Goal: Task Accomplishment & Management: Manage account settings

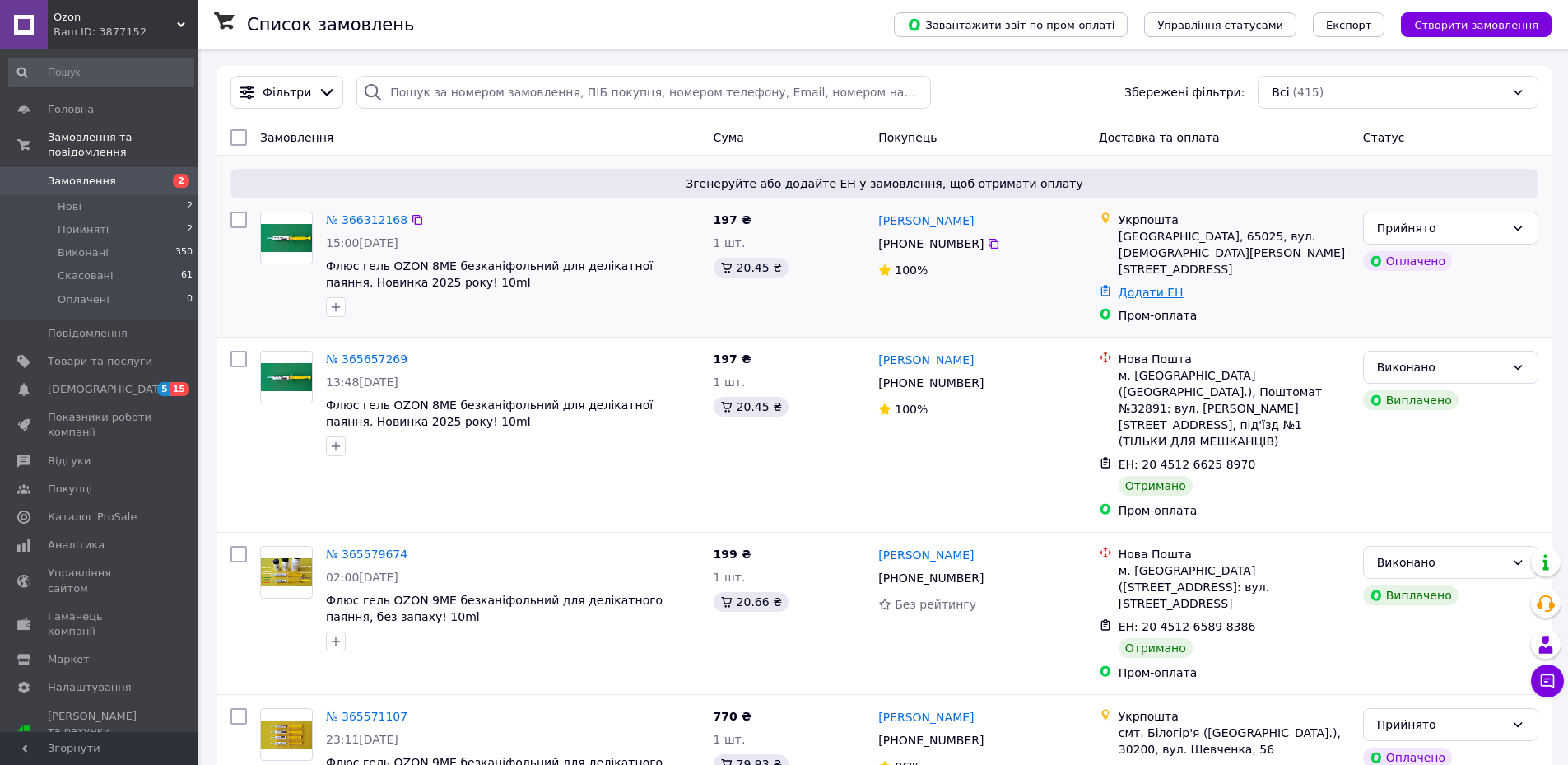
click at [1138, 286] on link "Додати ЕН" at bounding box center [1151, 292] width 65 height 13
click at [366, 222] on link "№ 366312168" at bounding box center [367, 220] width 82 height 13
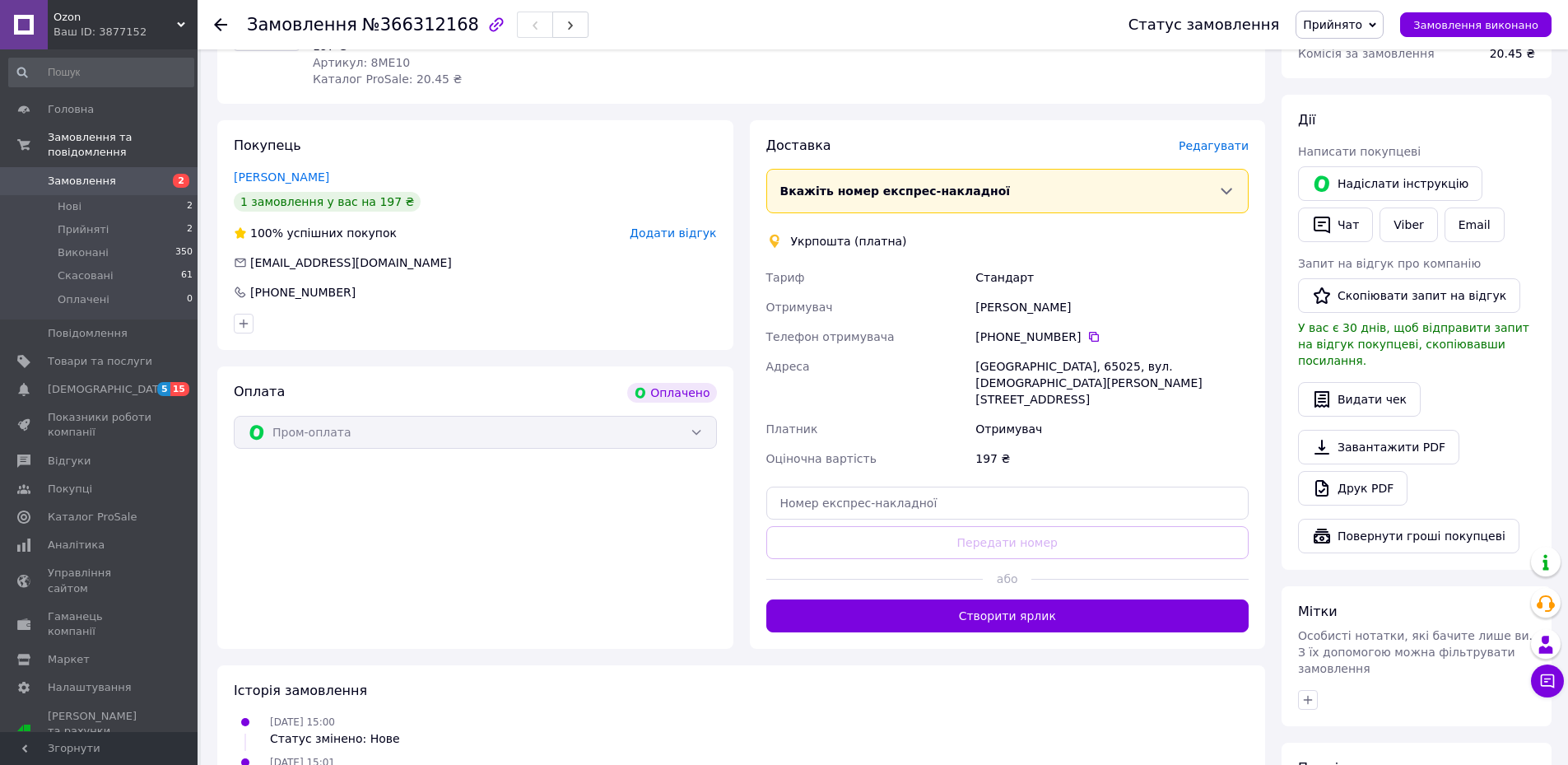
scroll to position [329, 0]
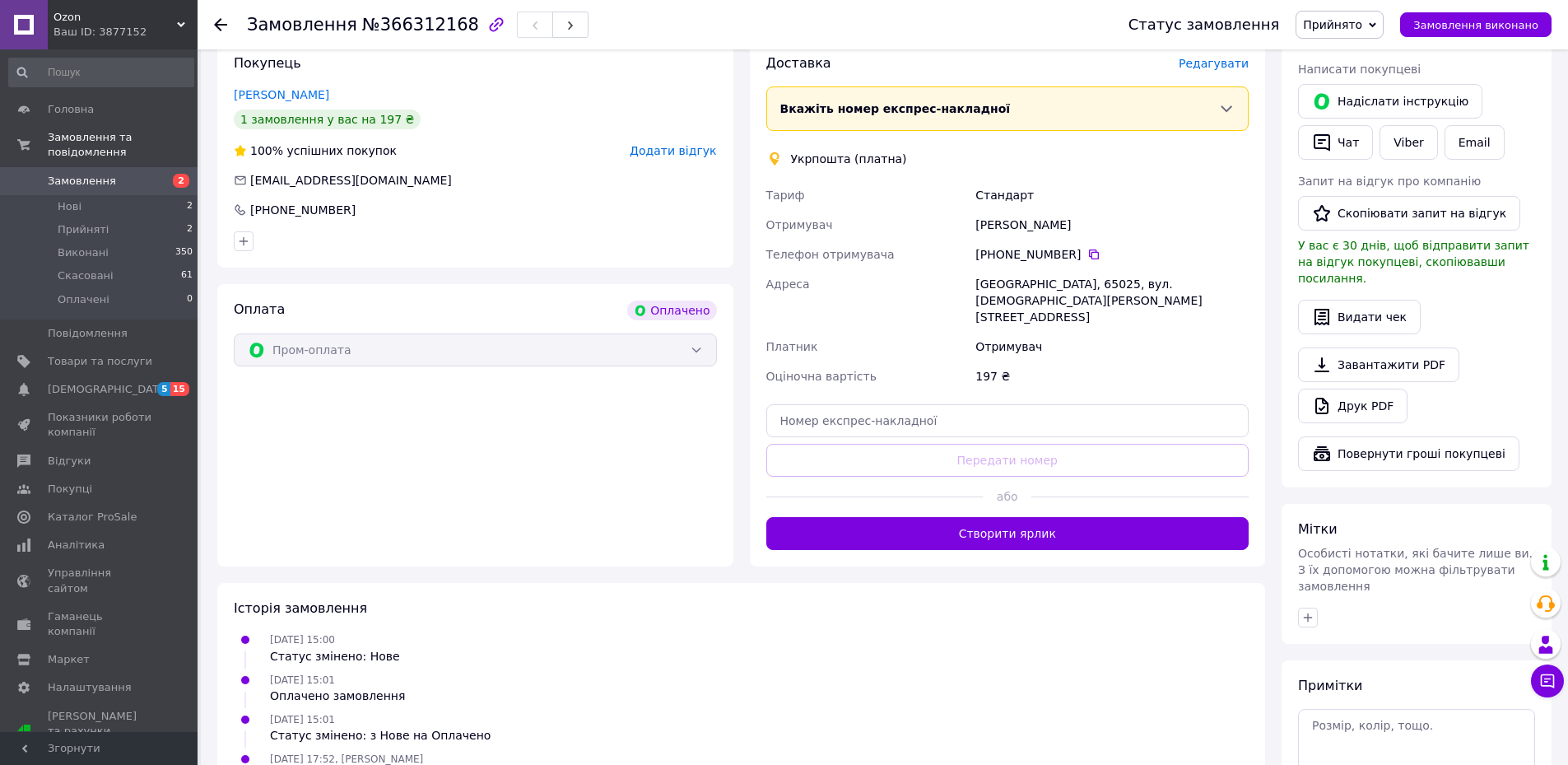
click at [1016, 517] on button "Створити ярлик" at bounding box center [1008, 533] width 483 height 33
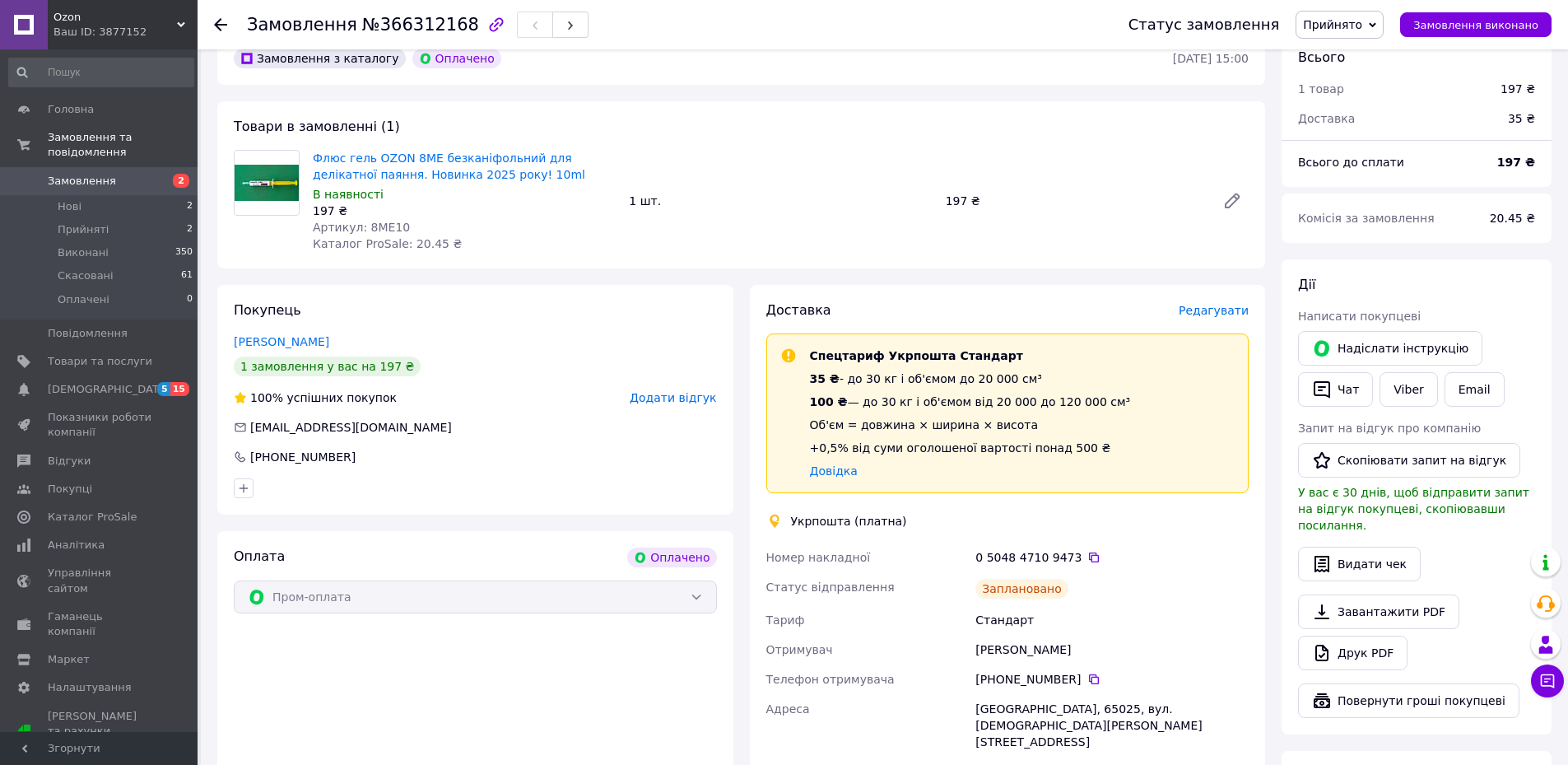
scroll to position [0, 0]
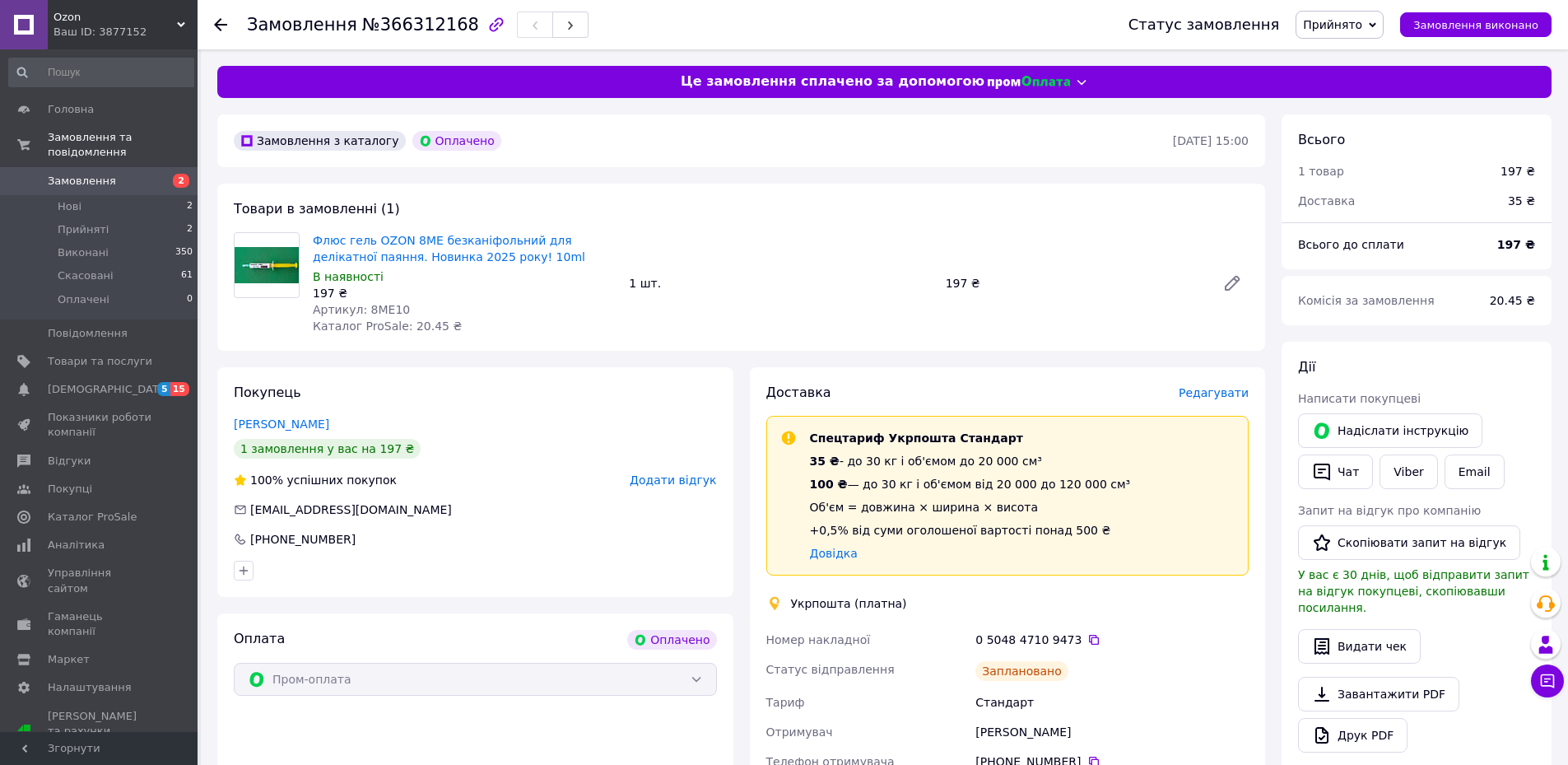
scroll to position [82, 0]
